Goal: Information Seeking & Learning: Check status

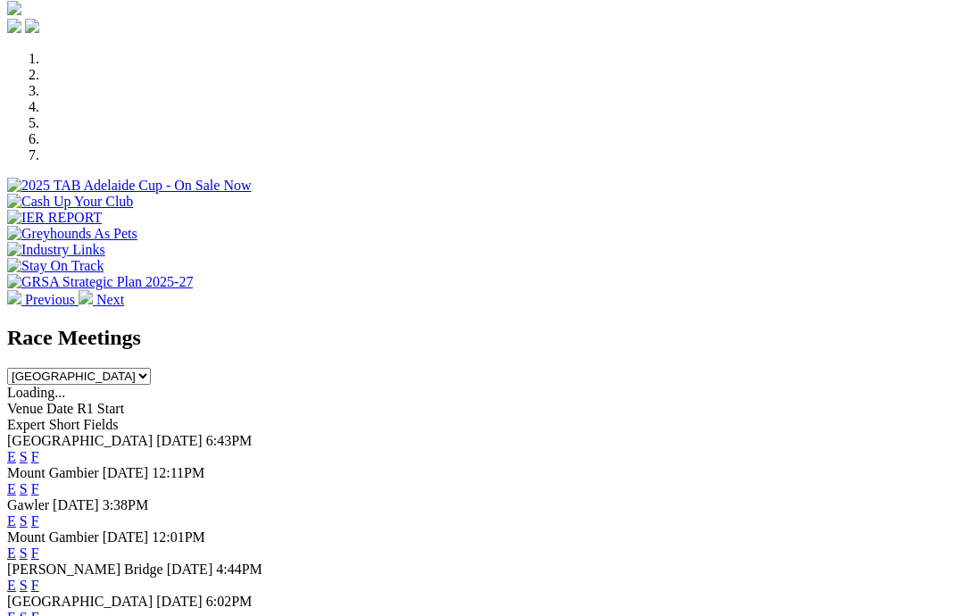
scroll to position [512, 0]
click at [39, 482] on link "F" at bounding box center [35, 489] width 8 height 15
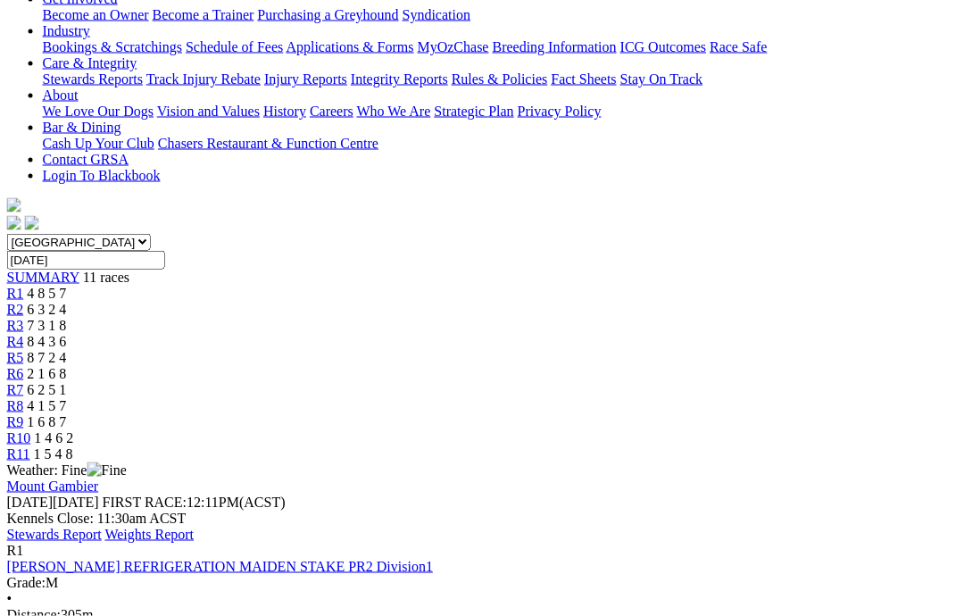
scroll to position [348, 0]
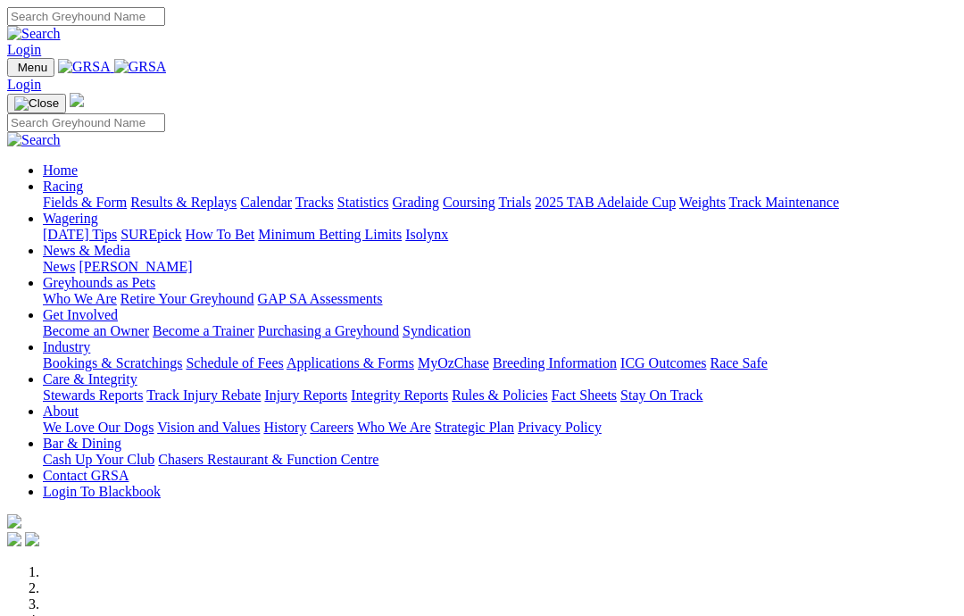
scroll to position [512, 0]
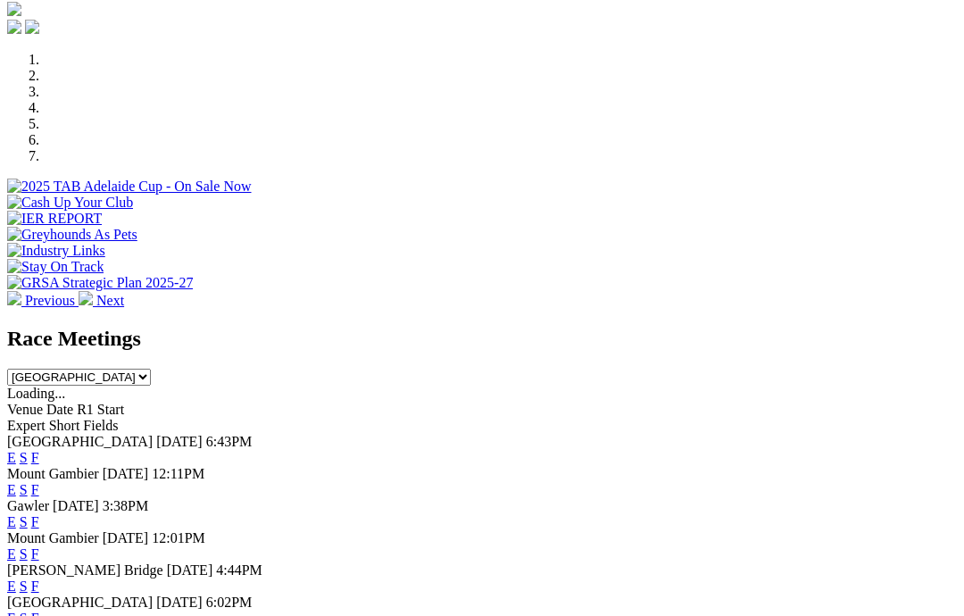
click at [39, 450] on link "F" at bounding box center [35, 457] width 8 height 15
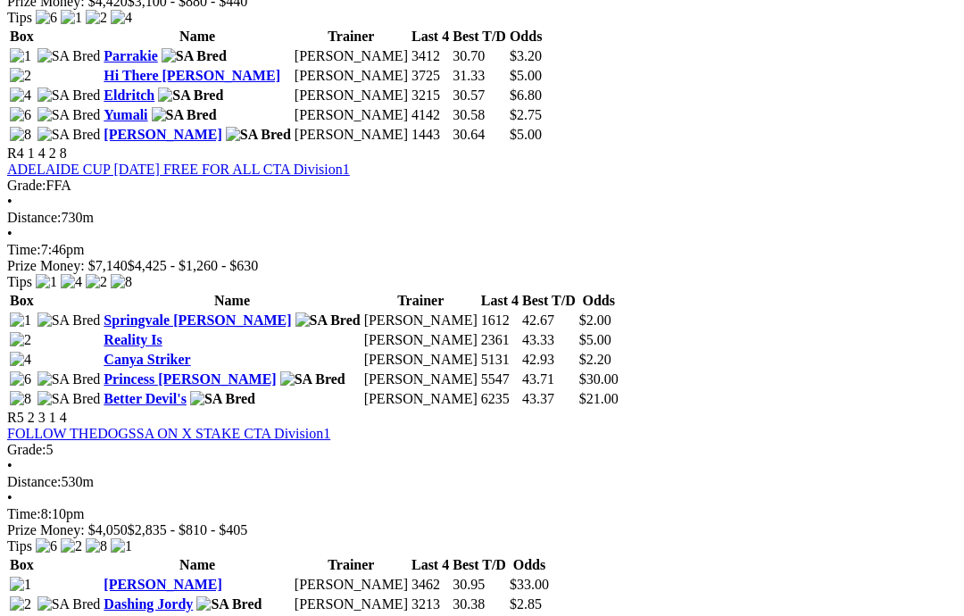
scroll to position [1692, 0]
